Goal: Navigation & Orientation: Understand site structure

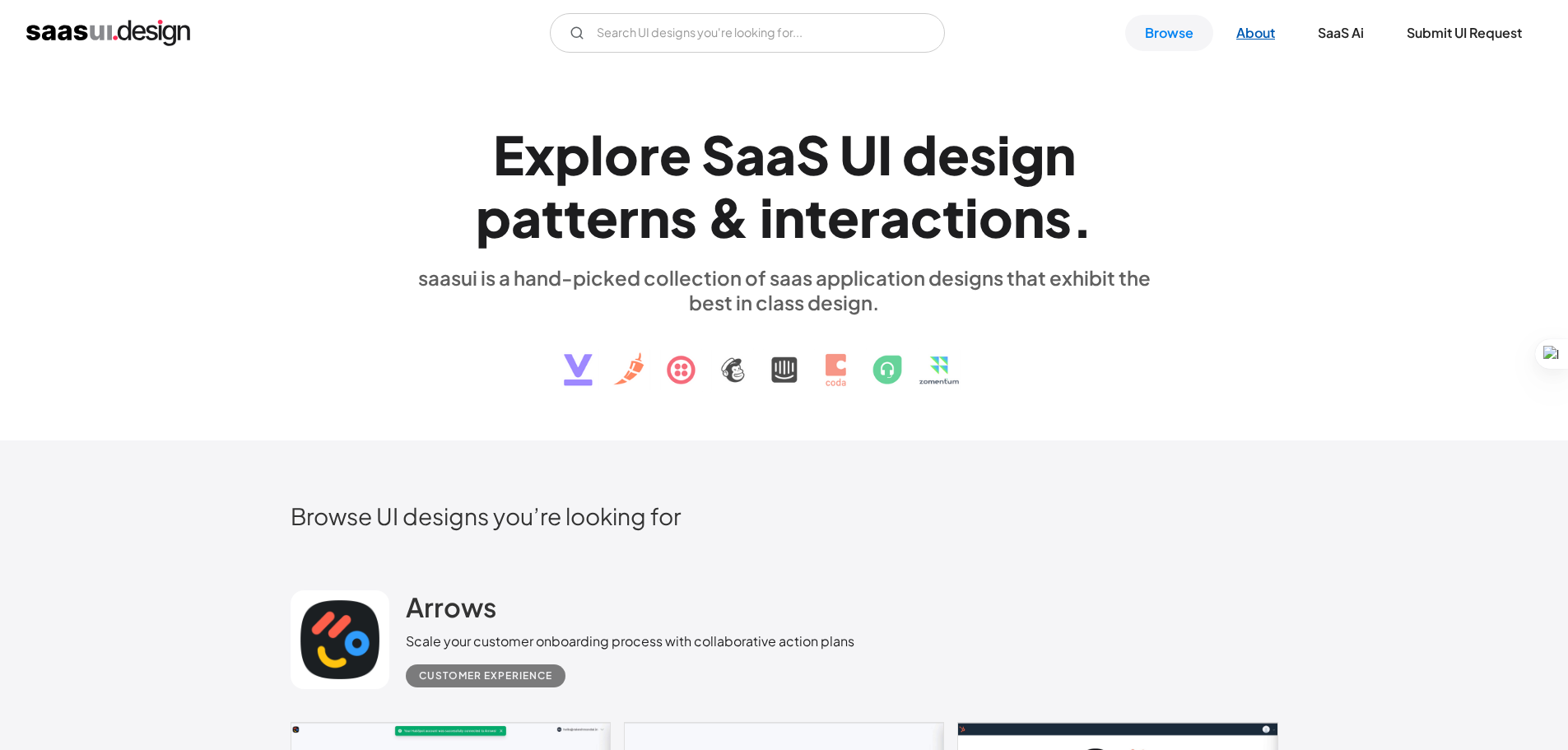
click at [1244, 30] on link "About" at bounding box center [1256, 33] width 78 height 37
click at [381, 386] on div "E x p l o r e S a a S U I d e s i g n p a t t e r n s & i n t e r a c t i o n s…" at bounding box center [784, 254] width 988 height 295
click at [729, 428] on div "E x p l o r e S a a S U I d e s i g n p a t t e r n s & i n t e r a c t i o n s…" at bounding box center [784, 254] width 1568 height 375
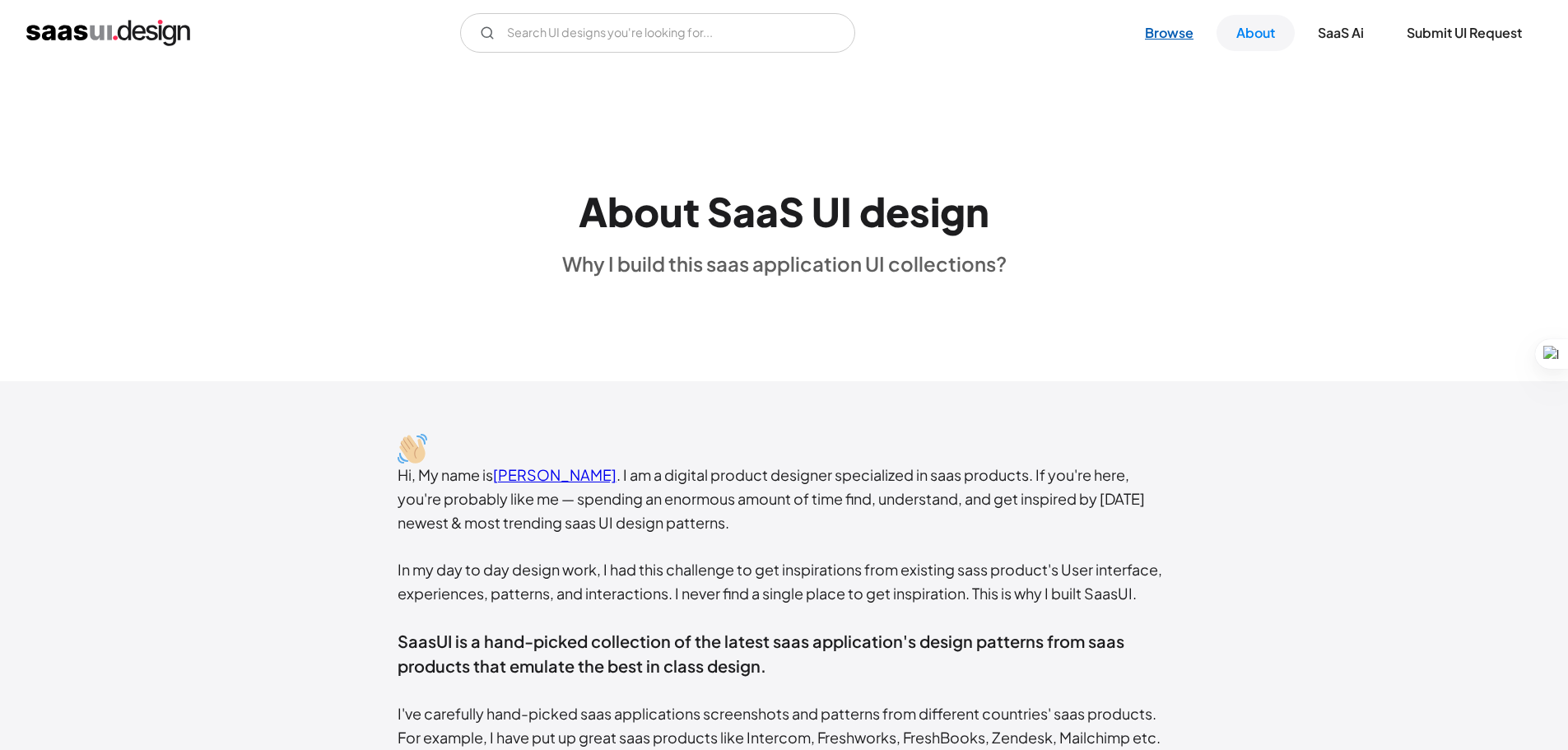
click at [1160, 24] on link "Browse" at bounding box center [1170, 33] width 88 height 37
